Goal: Transaction & Acquisition: Purchase product/service

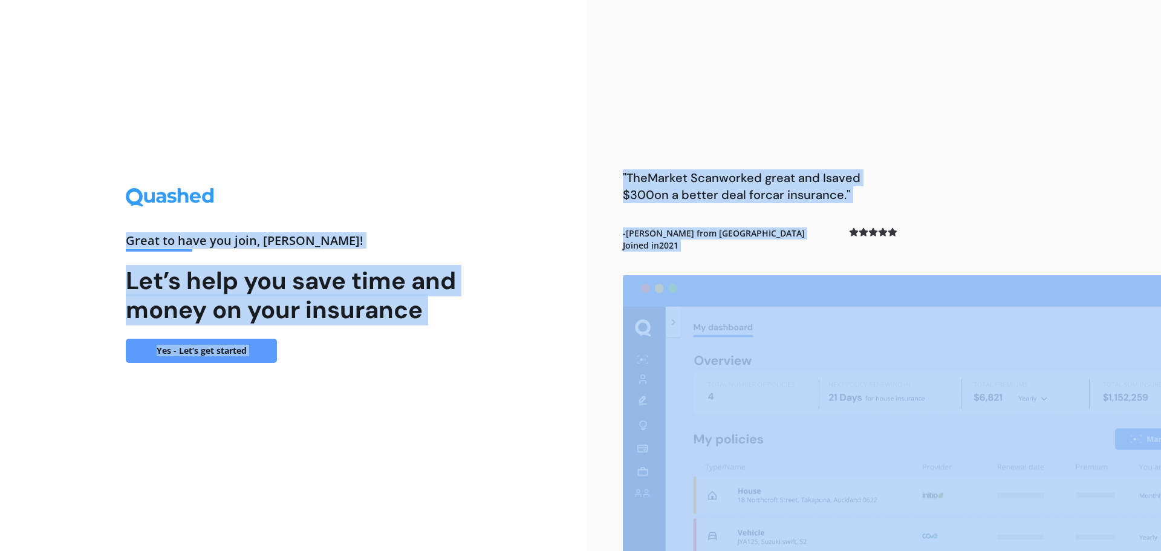
drag, startPoint x: 693, startPoint y: 314, endPoint x: 694, endPoint y: 321, distance: 6.9
click at [472, 405] on div "Great to have you join , [PERSON_NAME] ! Let’s help you save time and money on …" at bounding box center [293, 275] width 587 height 551
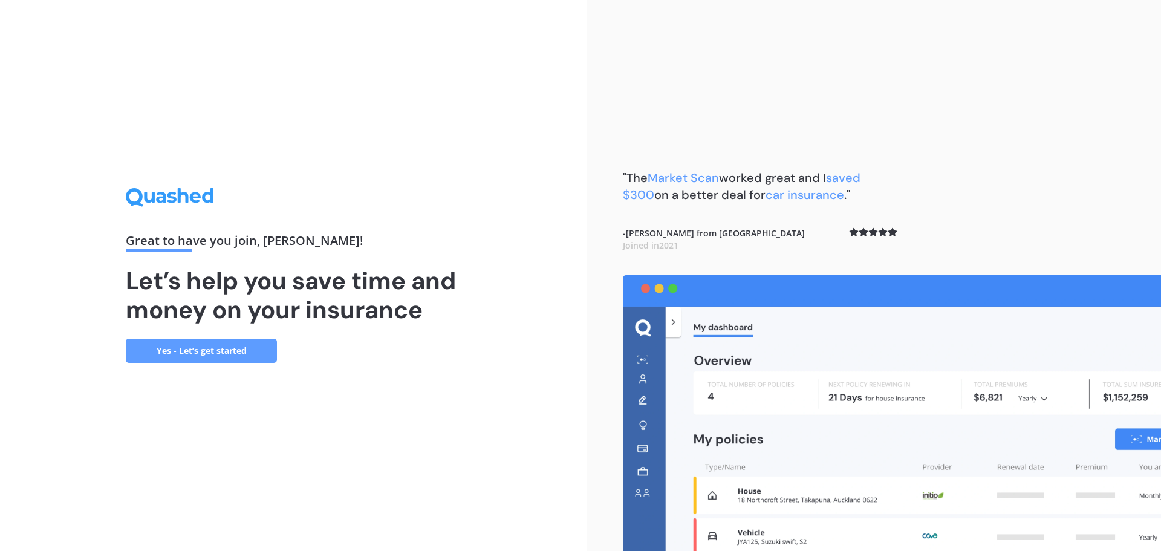
click at [213, 347] on link "Yes - Let’s get started" at bounding box center [201, 351] width 151 height 24
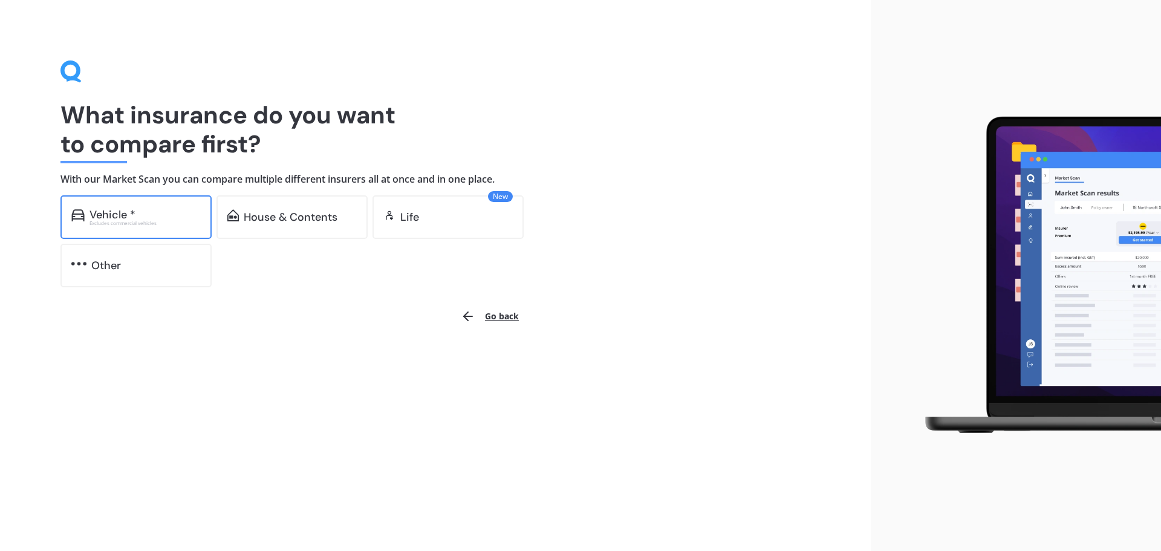
click at [169, 214] on div "Vehicle *" at bounding box center [145, 215] width 111 height 12
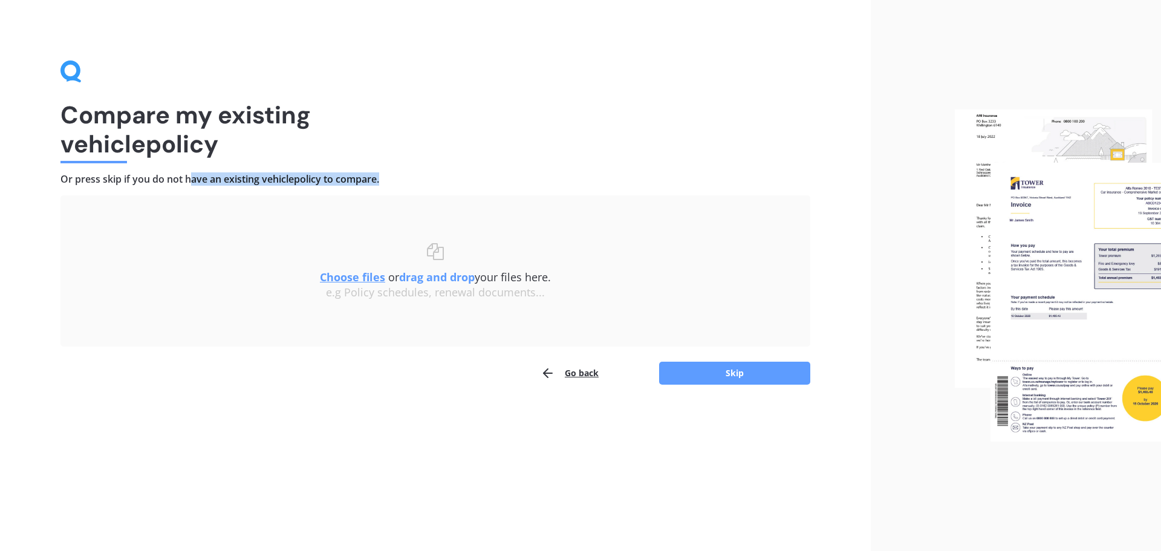
drag, startPoint x: 192, startPoint y: 181, endPoint x: 382, endPoint y: 180, distance: 189.3
click at [382, 180] on h4 "Or press skip if you do not have an existing vehicle policy to compare." at bounding box center [435, 179] width 750 height 13
click at [748, 381] on button "Skip" at bounding box center [734, 373] width 151 height 23
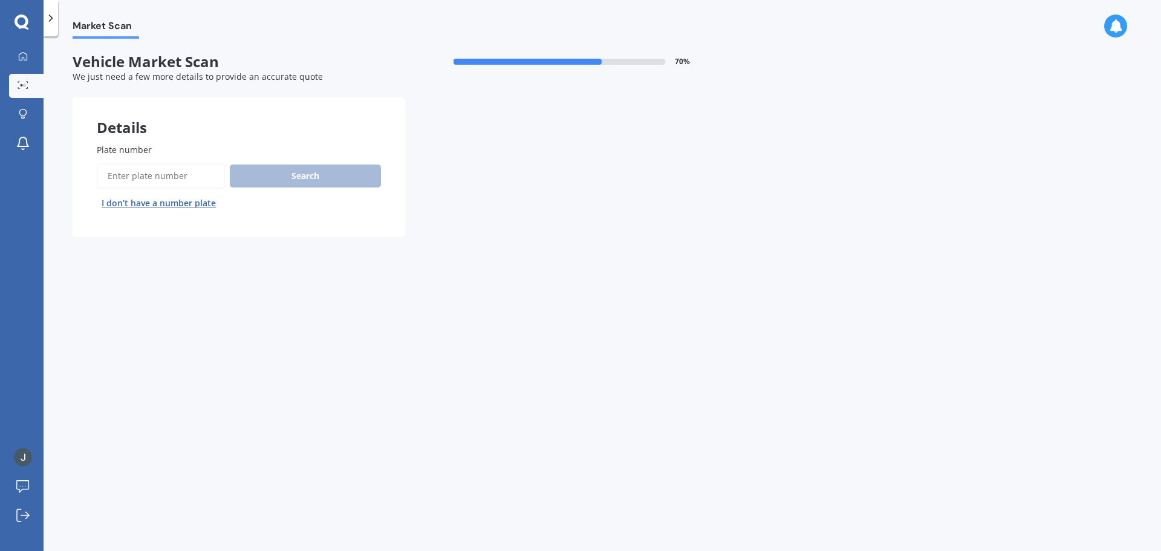
click at [128, 172] on input "Plate number" at bounding box center [161, 175] width 128 height 25
type input "jlr349"
click at [296, 184] on button "Search" at bounding box center [305, 176] width 151 height 23
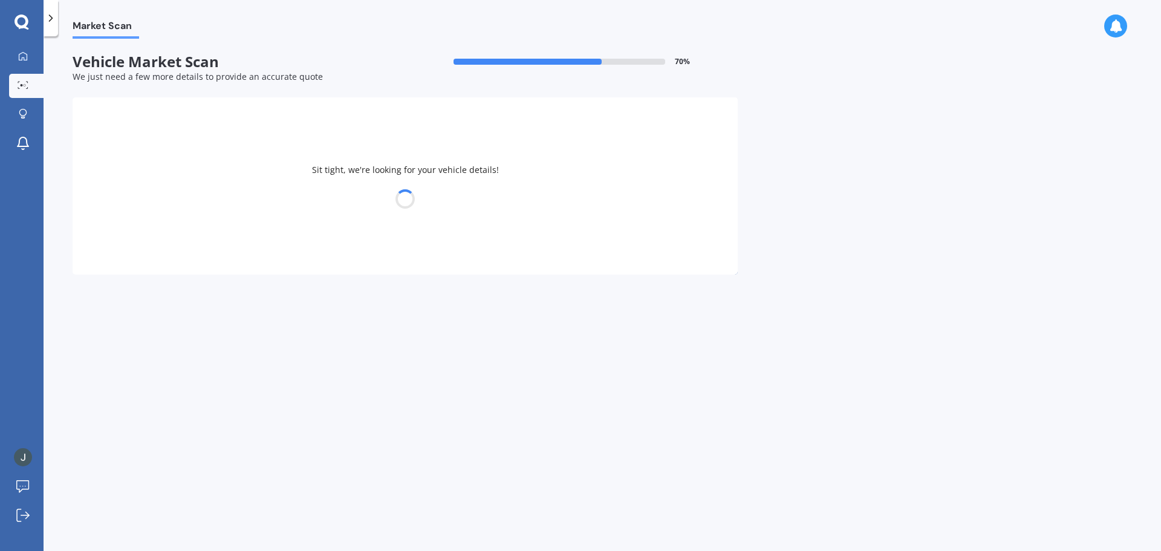
select select "BMW"
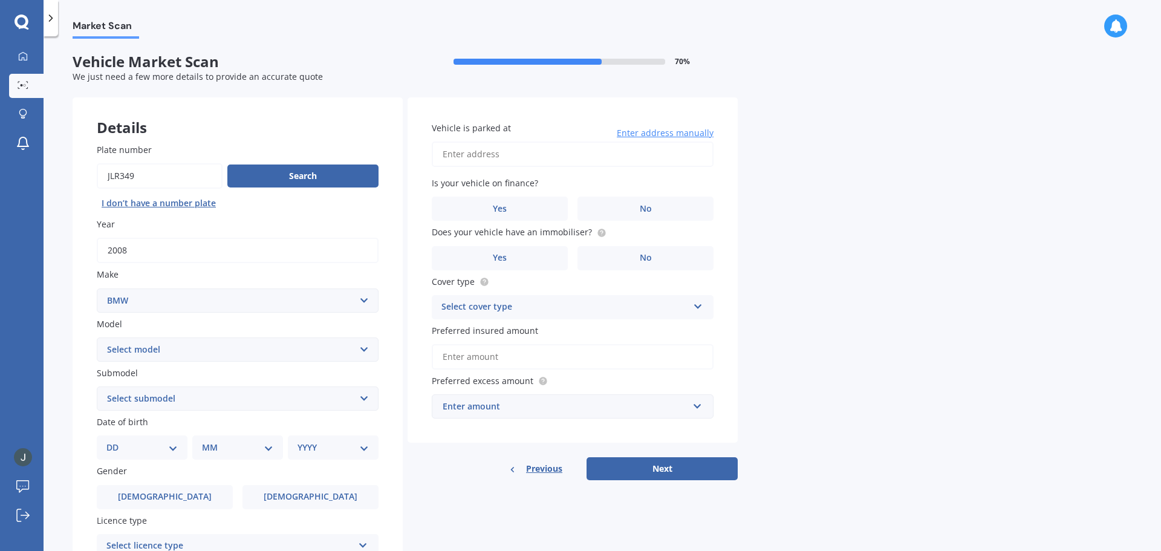
scroll to position [60, 0]
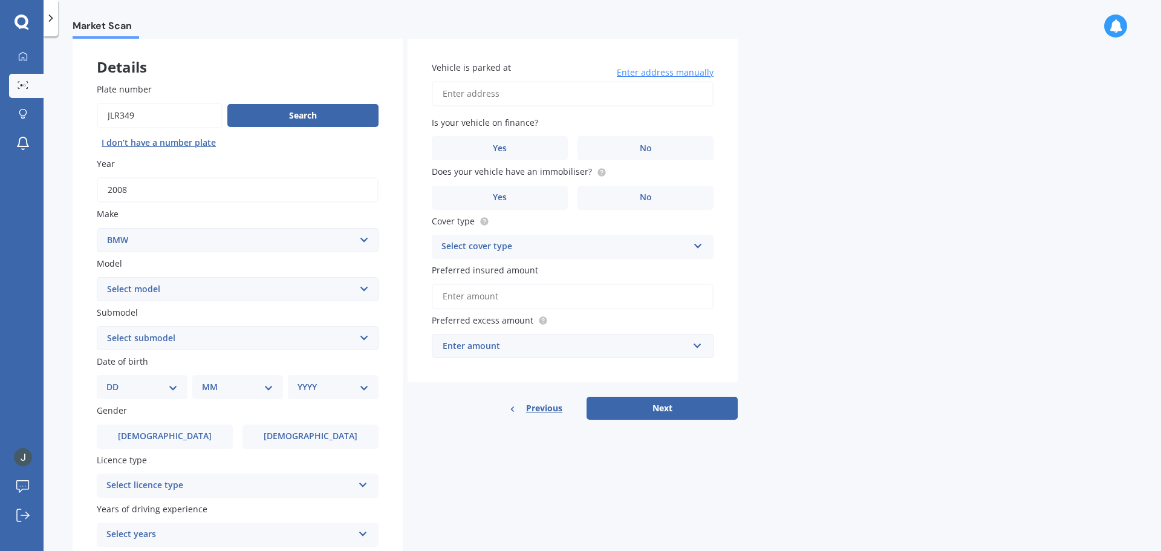
click at [362, 292] on select "Select model 116 116I 118 118D 120 130 218D 220I 225 250 316 318 320 320 i 323 …" at bounding box center [238, 289] width 282 height 24
select select "116I"
click at [97, 277] on select "Select model 116 116I 118 118D 120 130 218D 220I 225 250 316 318 320 320 i 323 …" at bounding box center [238, 289] width 282 height 24
click at [258, 337] on select "Select submodel Hatchback Turbo" at bounding box center [238, 338] width 282 height 24
select select "HATCHBACK TURBO"
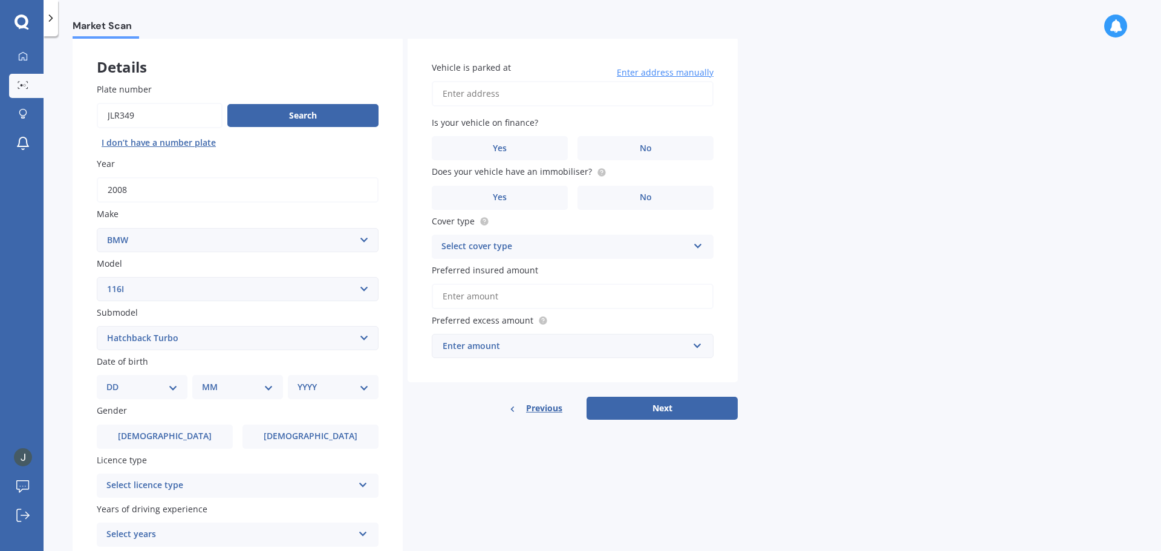
click at [97, 326] on select "Select submodel Hatchback Turbo" at bounding box center [238, 338] width 282 height 24
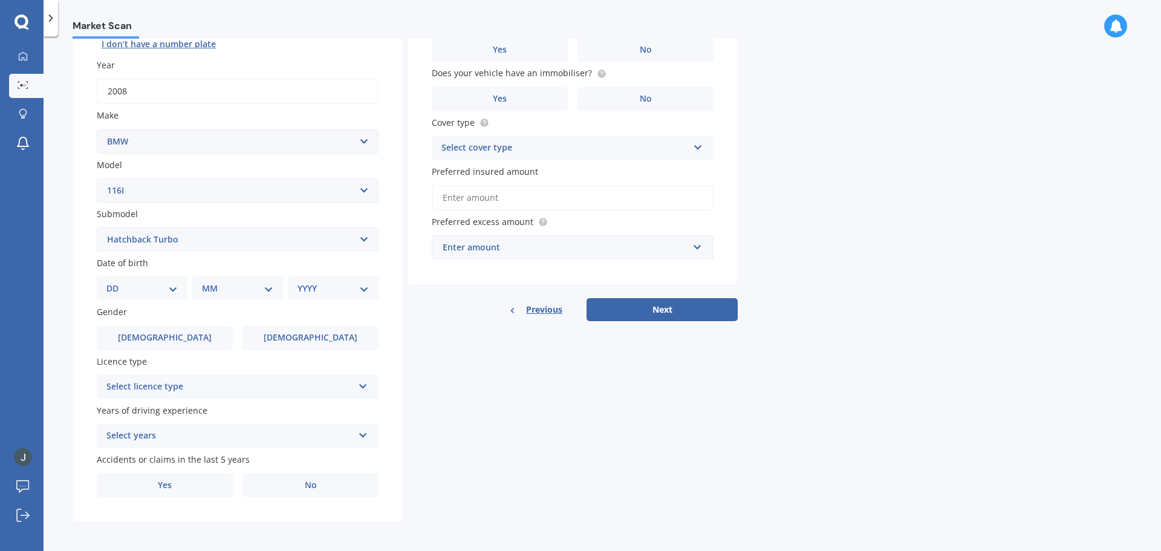
scroll to position [161, 0]
click at [154, 281] on select "DD 01 02 03 04 05 06 07 08 09 10 11 12 13 14 15 16 17 18 19 20 21 22 23 24 25 2…" at bounding box center [141, 286] width 71 height 13
select select "10"
click at [116, 280] on select "DD 01 02 03 04 05 06 07 08 09 10 11 12 13 14 15 16 17 18 19 20 21 22 23 24 25 2…" at bounding box center [141, 286] width 71 height 13
click at [218, 292] on select "MM 01 02 03 04 05 06 07 08 09 10 11 12" at bounding box center [240, 286] width 67 height 13
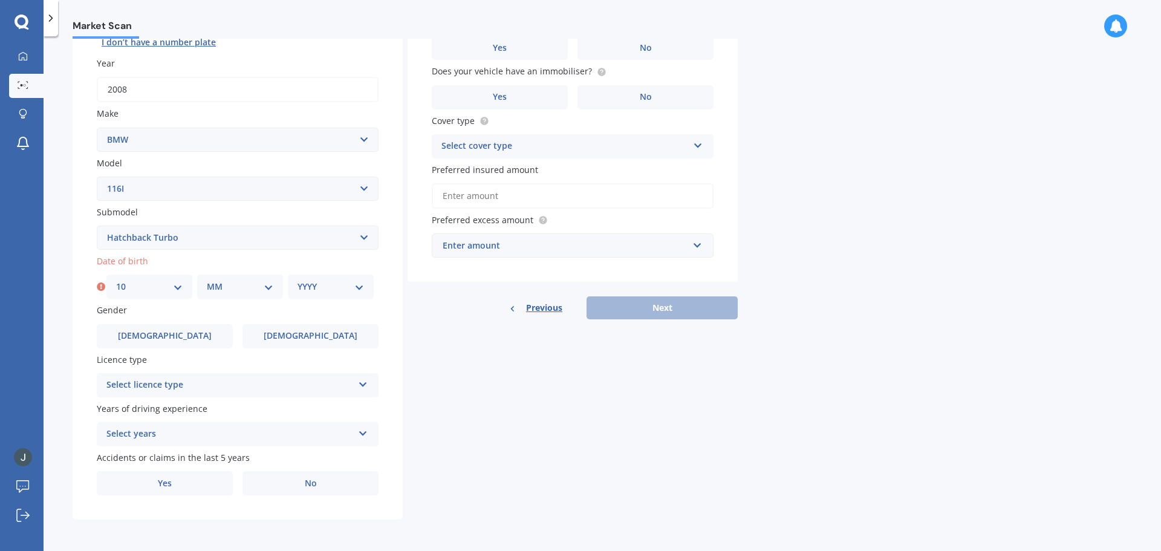
select select "03"
click at [207, 280] on select "MM 01 02 03 04 05 06 07 08 09 10 11 12" at bounding box center [240, 286] width 67 height 13
click at [322, 285] on select "YYYY 2025 2024 2023 2022 2021 2020 2019 2018 2017 2016 2015 2014 2013 2012 2011…" at bounding box center [331, 286] width 67 height 13
select select "2006"
click at [298, 280] on select "YYYY 2025 2024 2023 2022 2021 2020 2019 2018 2017 2016 2015 2014 2013 2012 2011…" at bounding box center [331, 286] width 67 height 13
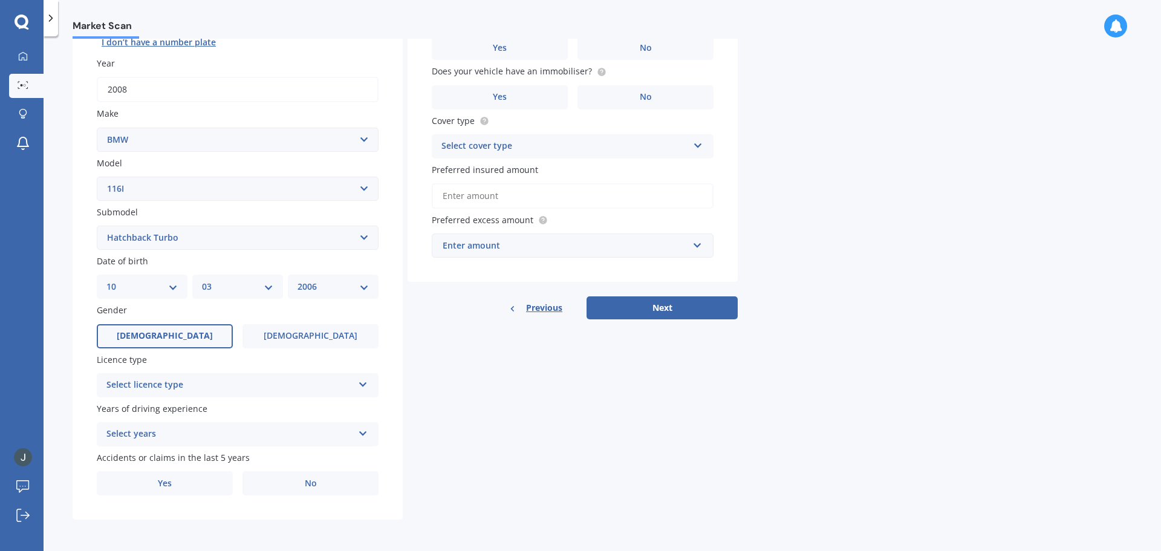
click at [151, 327] on label "[DEMOGRAPHIC_DATA]" at bounding box center [165, 336] width 136 height 24
click at [0, 0] on input "[DEMOGRAPHIC_DATA]" at bounding box center [0, 0] width 0 height 0
click at [203, 392] on div "Select licence type" at bounding box center [229, 385] width 247 height 15
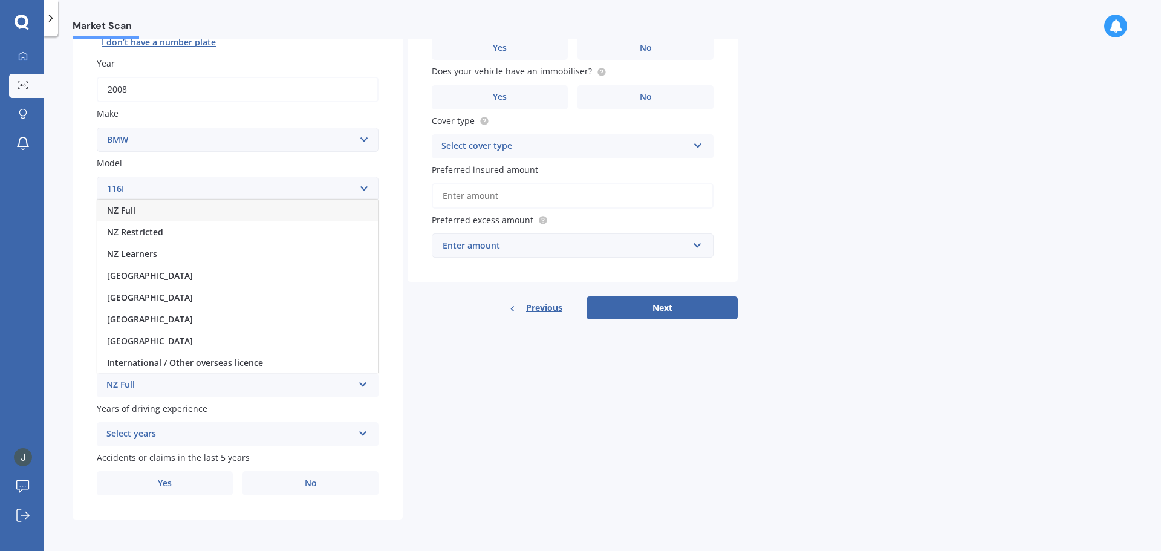
click at [170, 210] on div "NZ Full" at bounding box center [237, 211] width 281 height 22
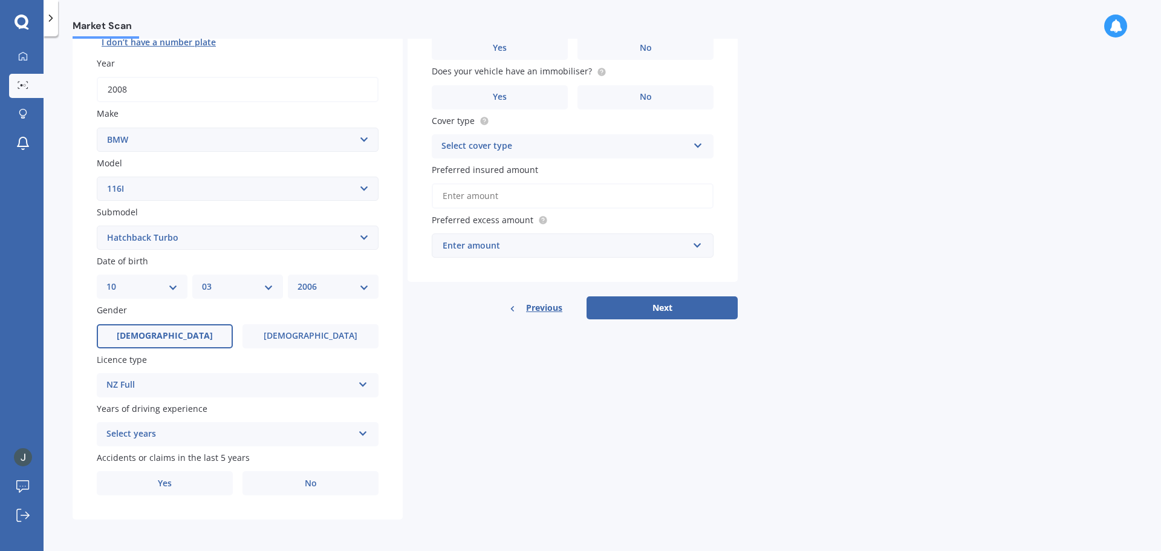
click at [255, 431] on div "Select years" at bounding box center [229, 434] width 247 height 15
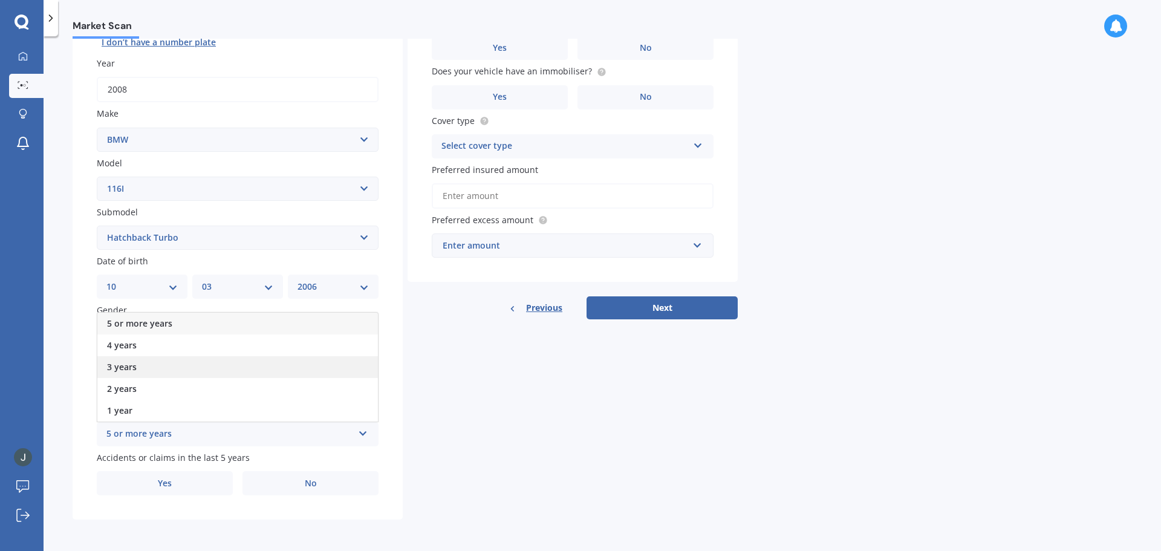
click at [186, 374] on div "3 years" at bounding box center [237, 367] width 281 height 22
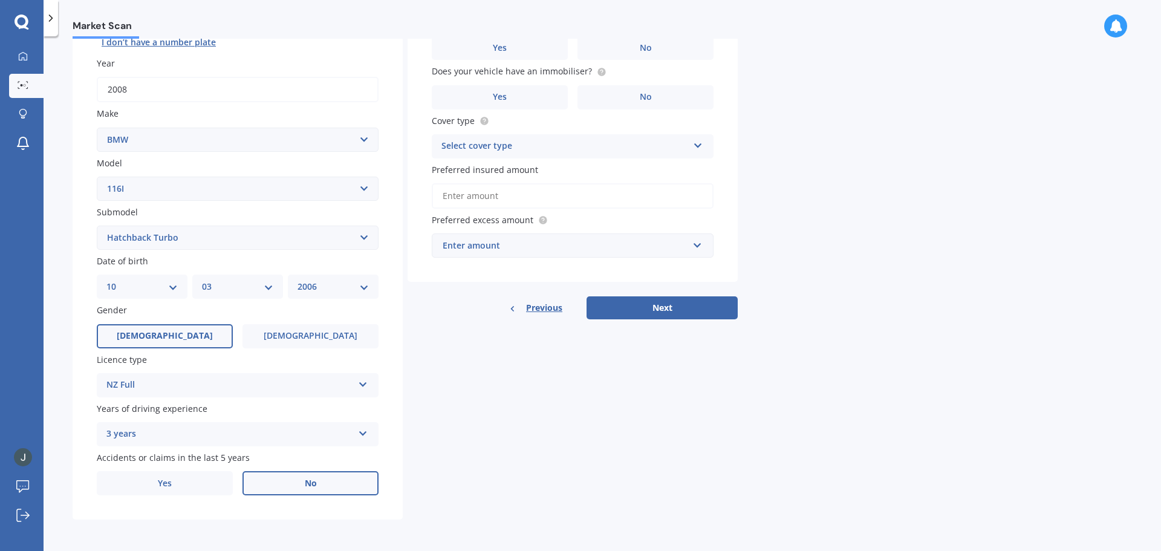
click at [308, 475] on label "No" at bounding box center [311, 483] width 136 height 24
click at [0, 0] on input "No" at bounding box center [0, 0] width 0 height 0
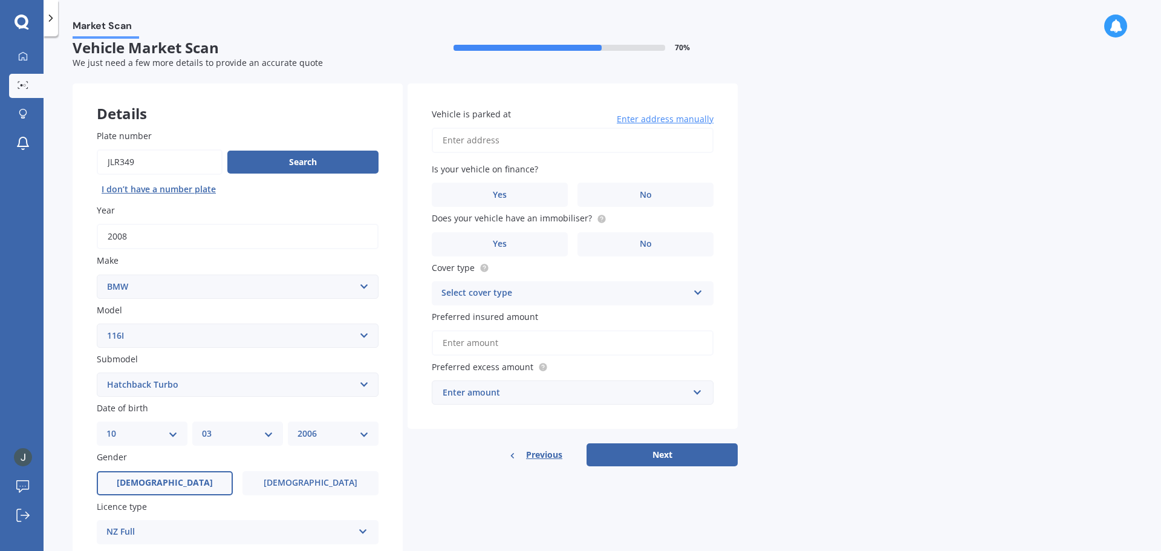
scroll to position [0, 0]
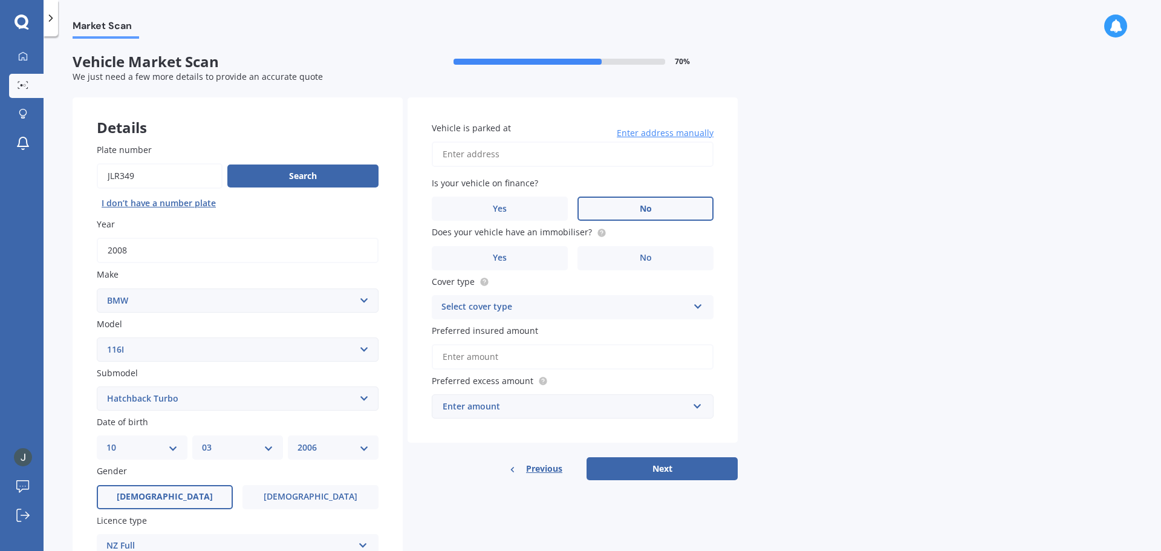
click at [626, 200] on label "No" at bounding box center [646, 209] width 136 height 24
click at [0, 0] on input "No" at bounding box center [0, 0] width 0 height 0
click at [578, 157] on input "Vehicle is parked at" at bounding box center [573, 154] width 282 height 25
click at [812, 178] on div "Market Scan Vehicle Market Scan 70 % We just need a few more details to provide…" at bounding box center [603, 296] width 1118 height 515
click at [636, 149] on input "Vehicle is parked at" at bounding box center [573, 154] width 282 height 25
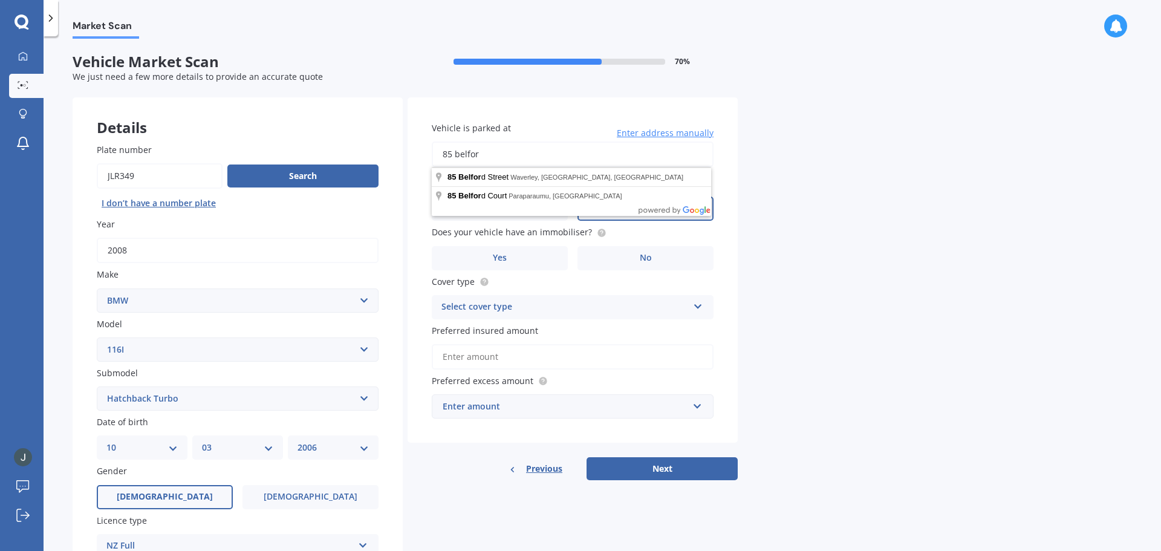
click at [827, 212] on div "Market Scan Vehicle Market Scan 70 % We just need a few more details to provide…" at bounding box center [603, 296] width 1118 height 515
click at [574, 165] on input "85 belfor" at bounding box center [573, 154] width 282 height 25
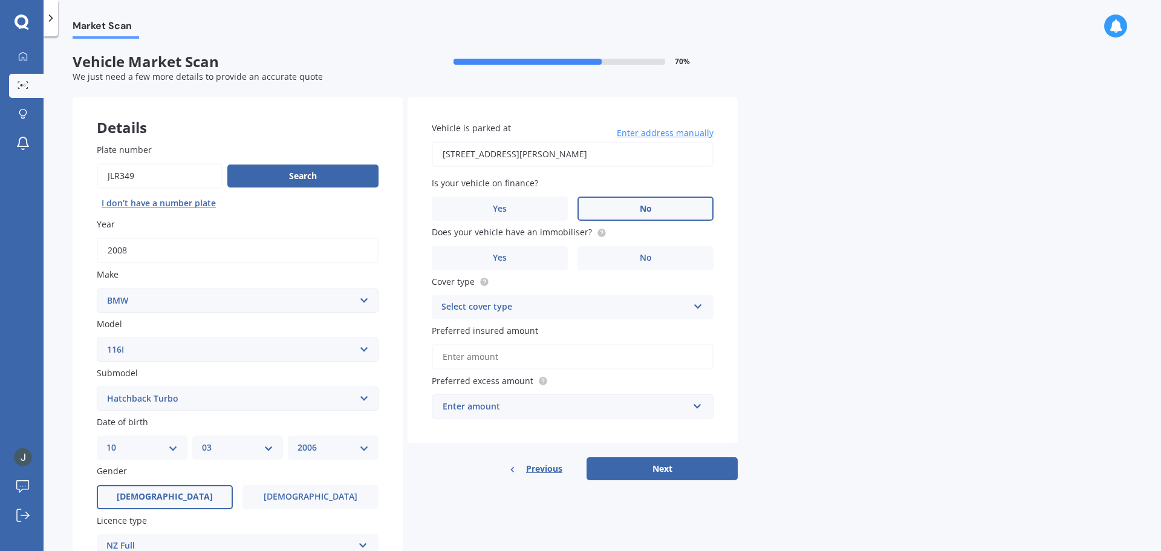
type input "[STREET_ADDRESS][PERSON_NAME]"
click at [637, 263] on label "No" at bounding box center [646, 258] width 136 height 24
click at [0, 0] on input "No" at bounding box center [0, 0] width 0 height 0
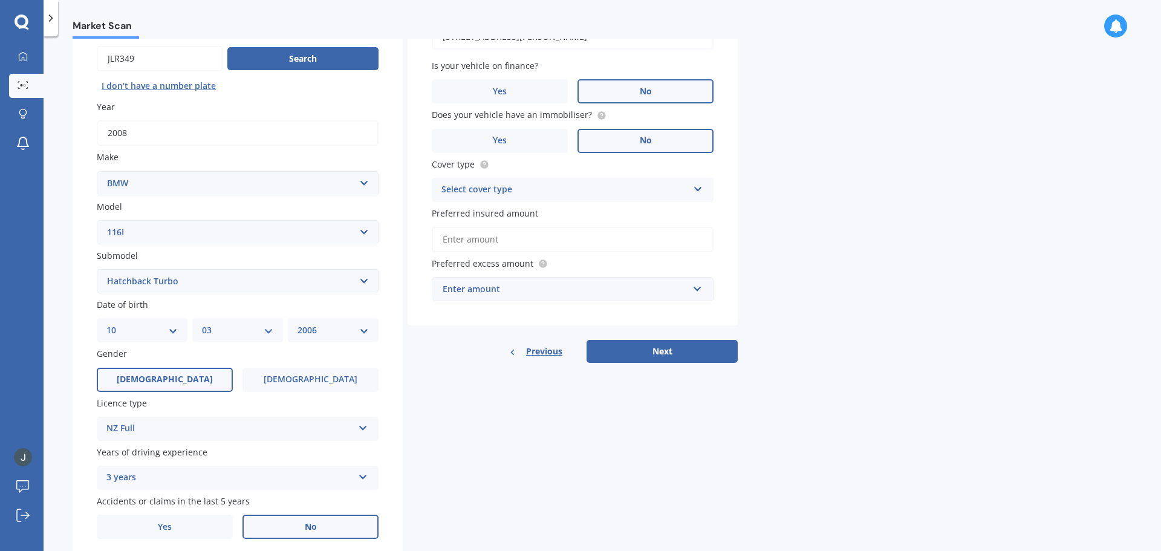
scroll to position [121, 0]
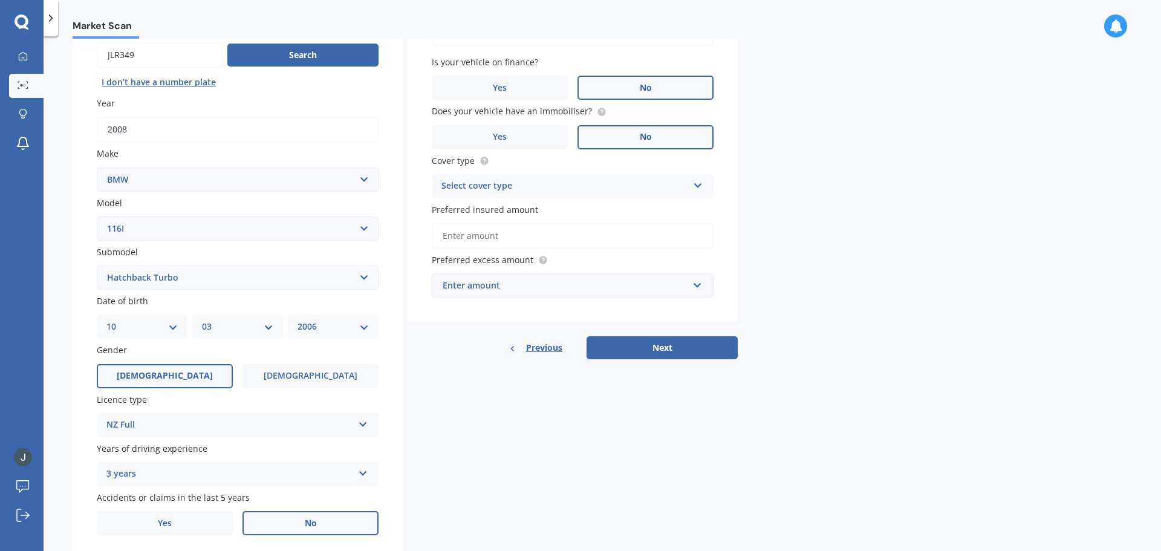
click at [568, 179] on div "Select cover type" at bounding box center [565, 186] width 247 height 15
click at [535, 217] on div "Comprehensive" at bounding box center [572, 210] width 281 height 22
click at [535, 241] on input "Preferred insured amount" at bounding box center [573, 235] width 282 height 25
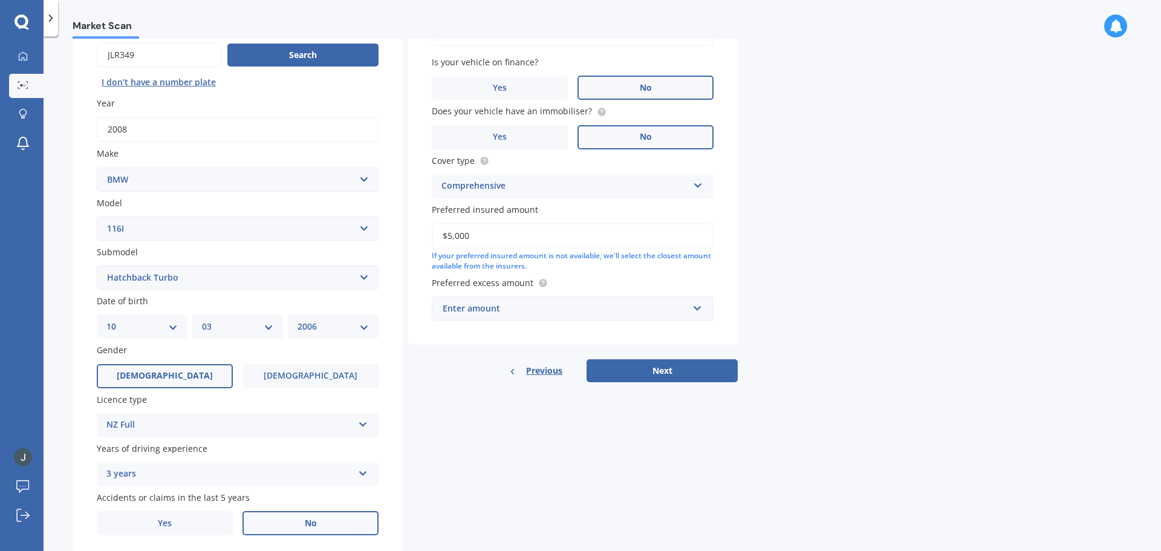
type input "$5,000"
drag, startPoint x: 455, startPoint y: 258, endPoint x: 584, endPoint y: 260, distance: 128.3
click at [584, 259] on div "If your preferred insured amount is not available, we'll select the closest amo…" at bounding box center [573, 261] width 282 height 21
click at [562, 309] on div "Enter amount" at bounding box center [566, 308] width 246 height 13
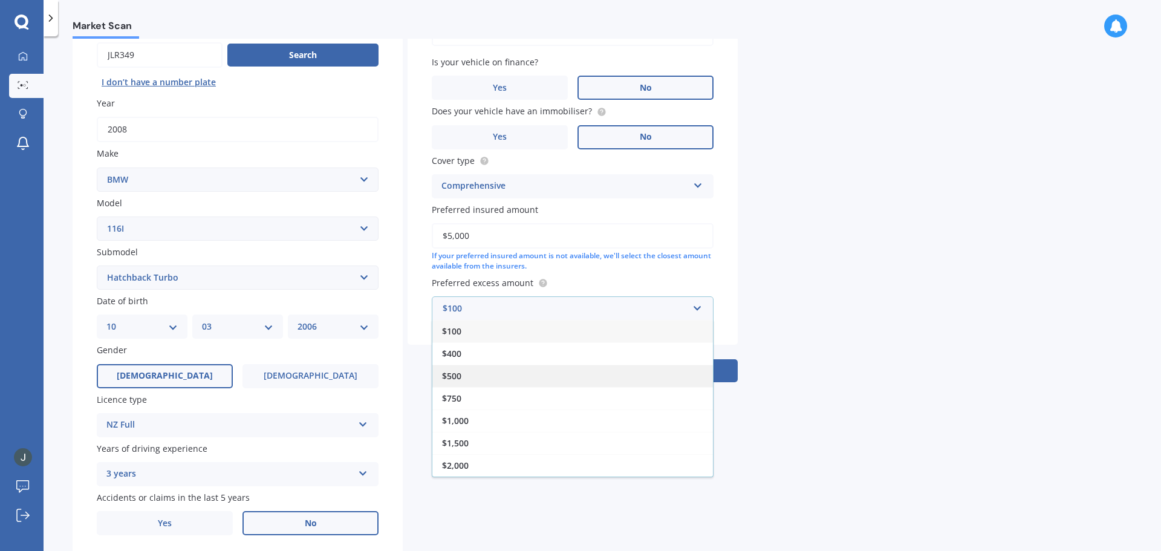
click at [481, 379] on div "$500" at bounding box center [572, 376] width 281 height 22
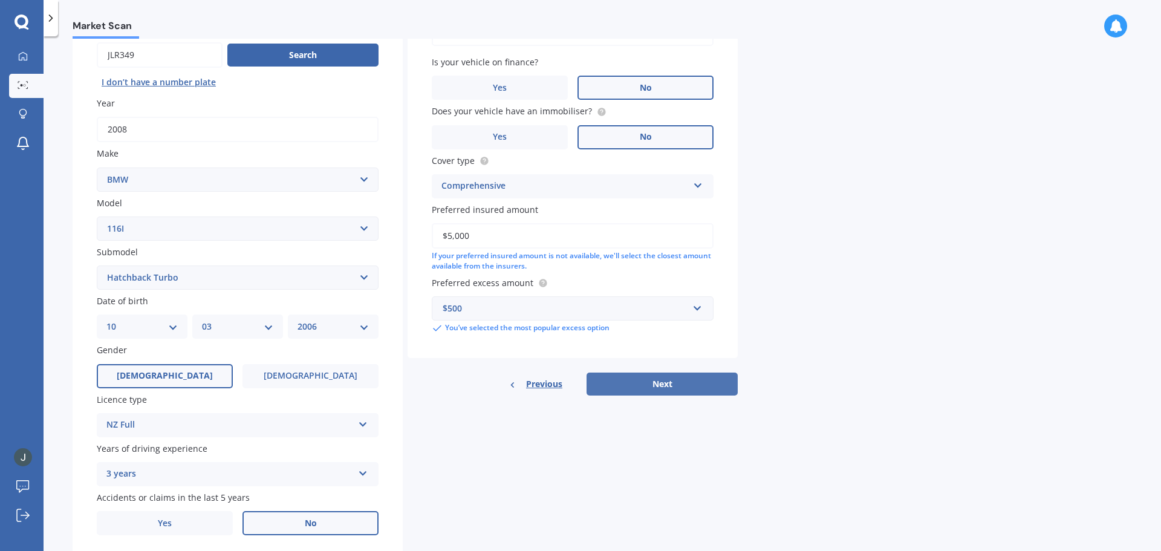
click at [723, 379] on button "Next" at bounding box center [662, 384] width 151 height 23
select select "10"
select select "03"
select select "2006"
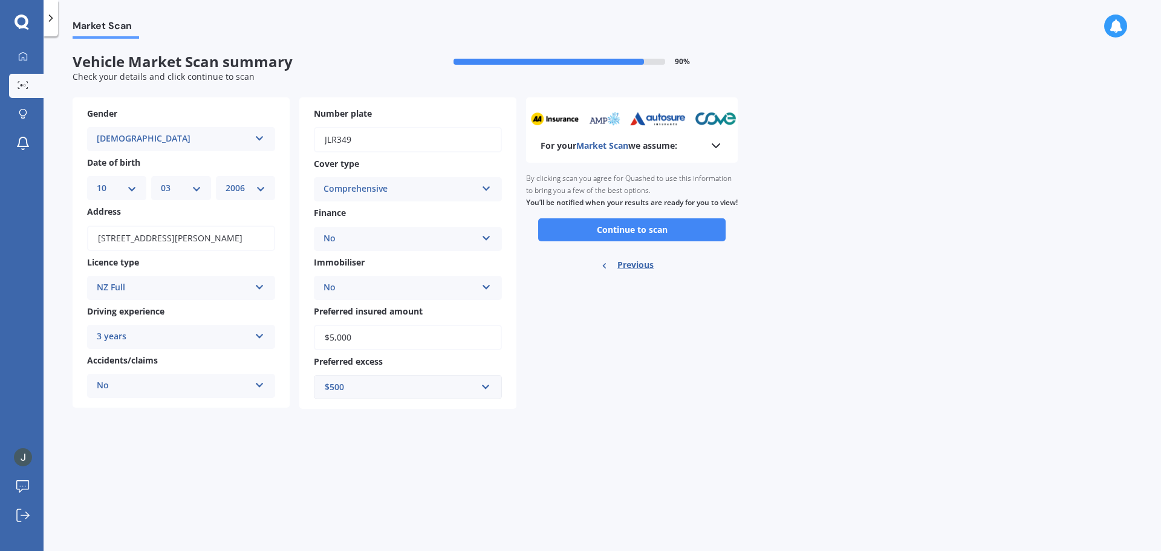
scroll to position [0, 0]
click at [667, 241] on button "Continue to scan" at bounding box center [632, 229] width 188 height 23
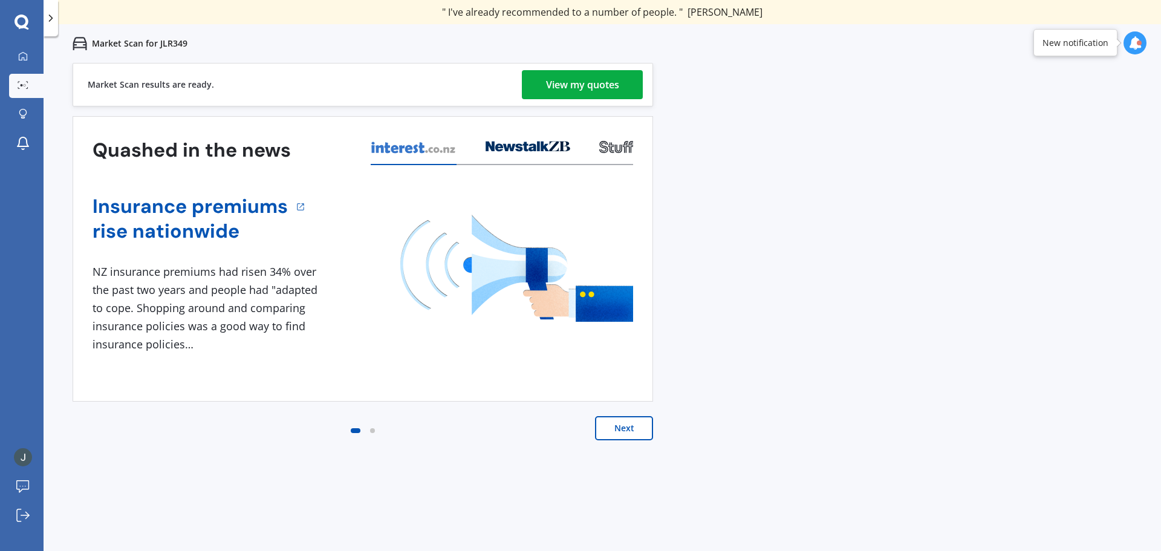
click at [547, 82] on div "View my quotes" at bounding box center [582, 84] width 73 height 29
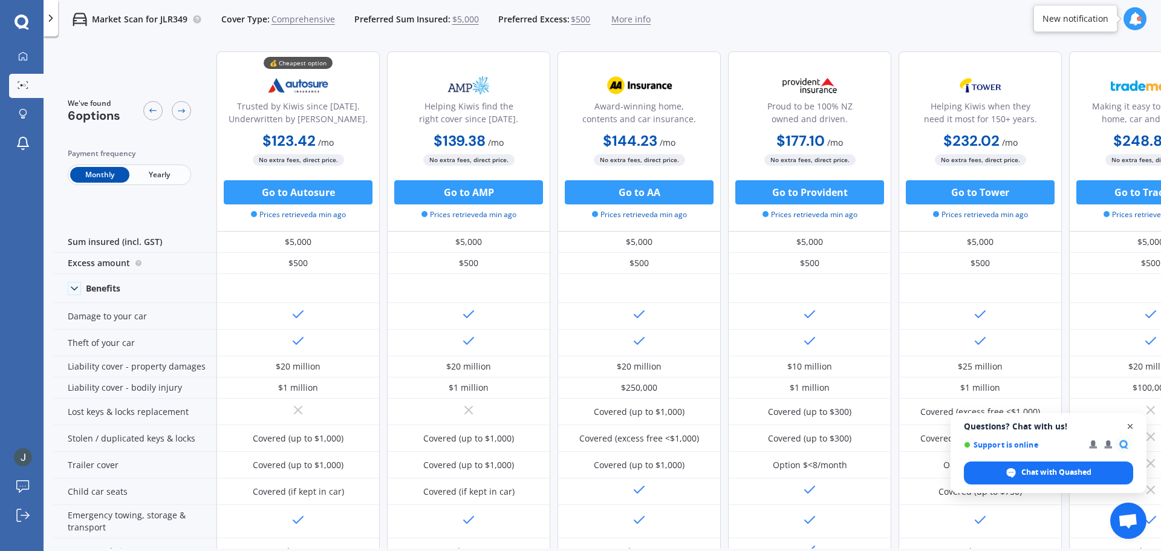
click at [1134, 425] on span "Open chat" at bounding box center [1130, 426] width 15 height 15
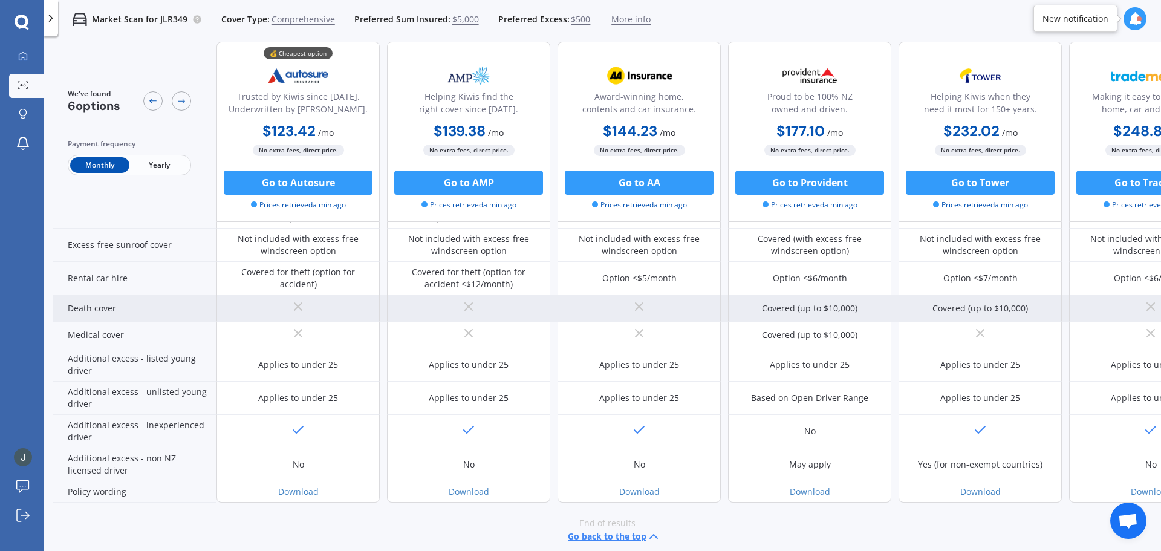
scroll to position [501, 0]
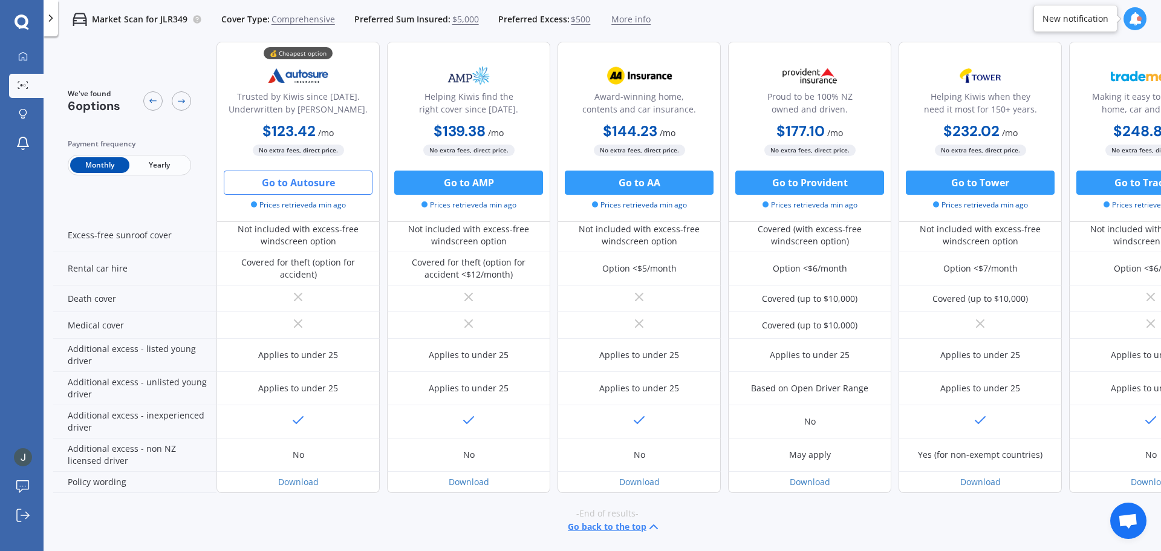
click at [322, 186] on button "Go to Autosure" at bounding box center [298, 183] width 149 height 24
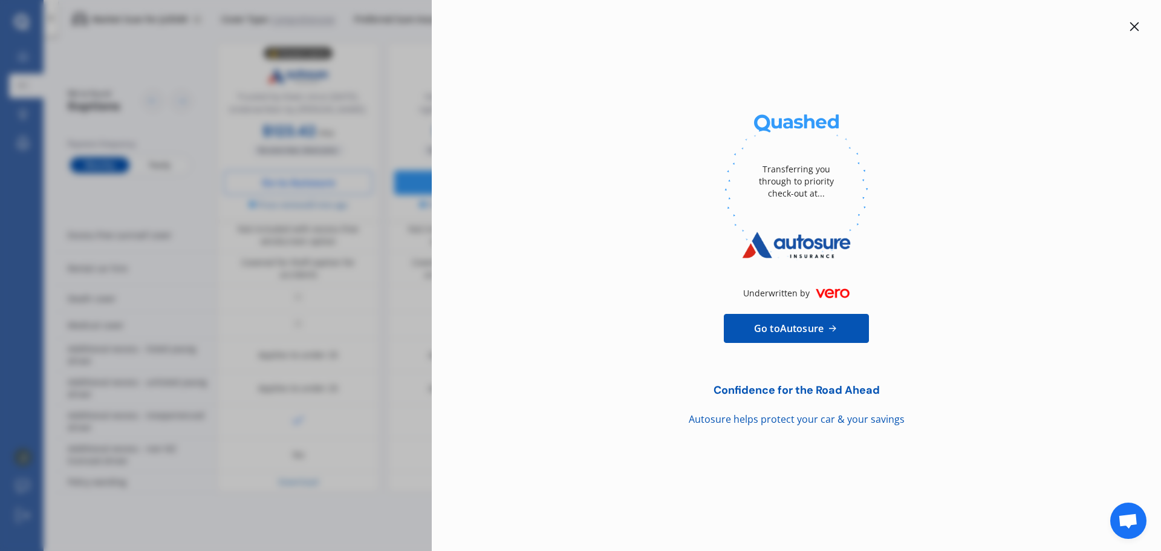
click at [1136, 24] on icon at bounding box center [1135, 27] width 10 height 10
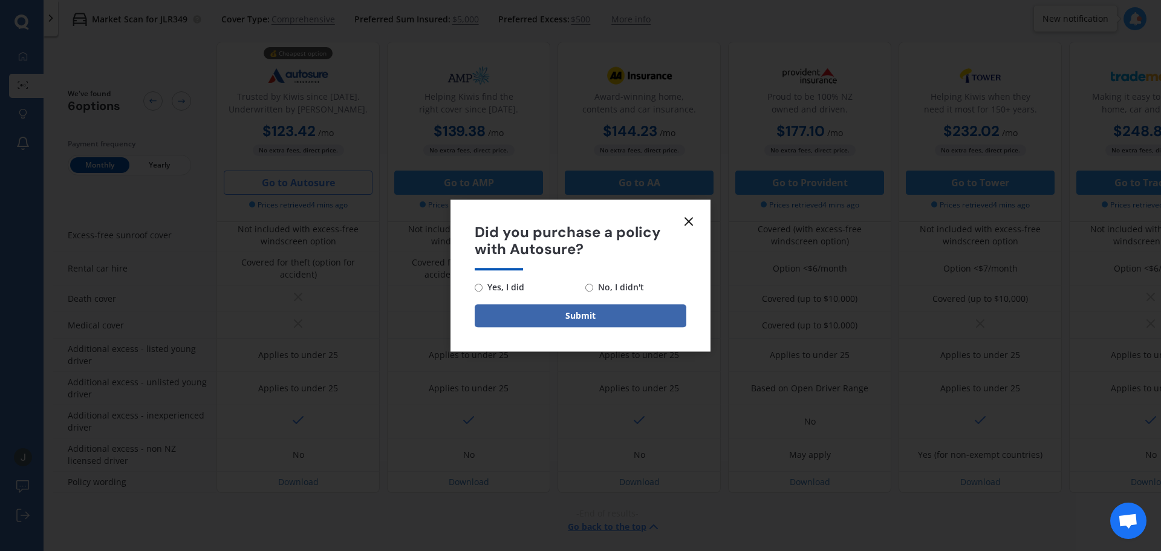
click at [682, 218] on icon at bounding box center [689, 221] width 15 height 15
